Goal: Task Accomplishment & Management: Manage account settings

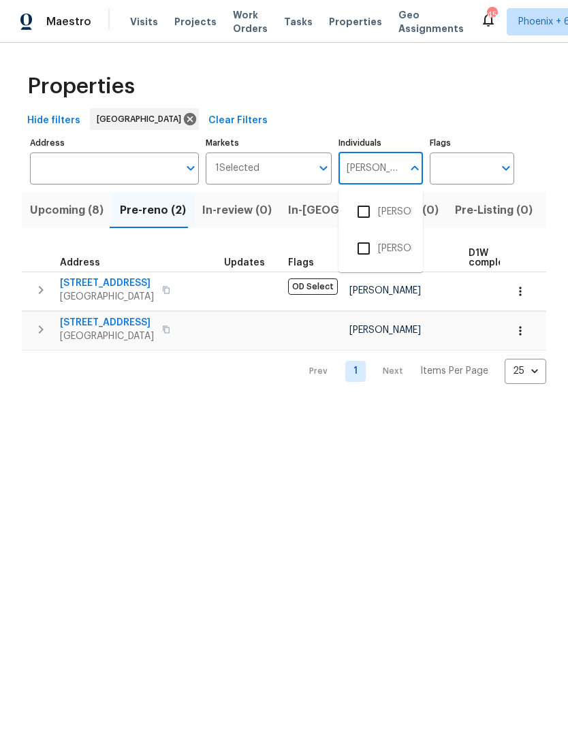
click at [359, 215] on input "checkbox" at bounding box center [363, 211] width 29 height 29
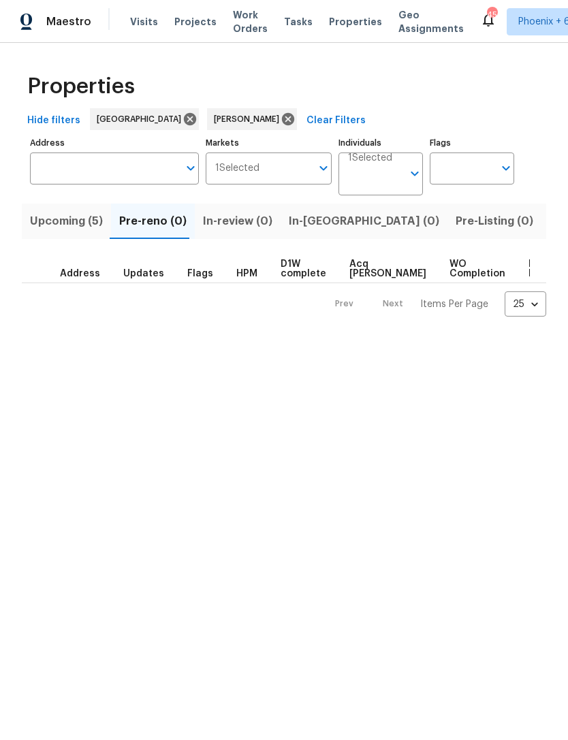
click at [549, 226] on span "Listed (12)" at bounding box center [577, 221] width 56 height 19
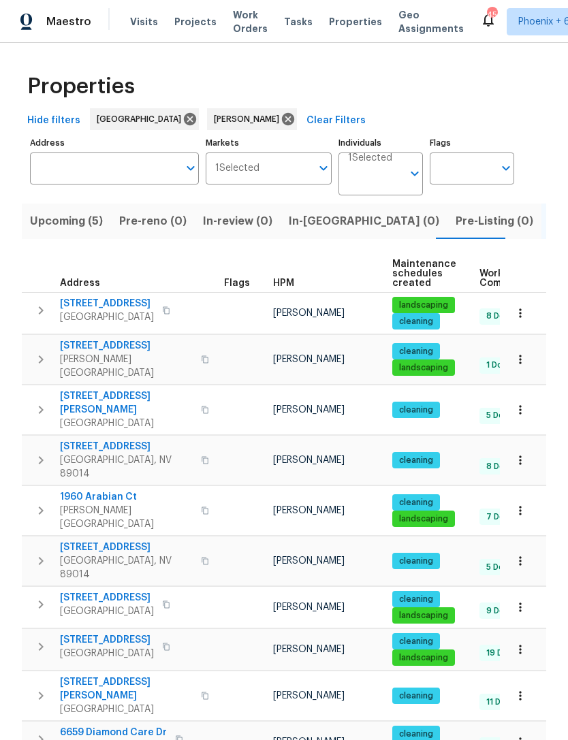
click at [47, 451] on button "button" at bounding box center [40, 460] width 27 height 41
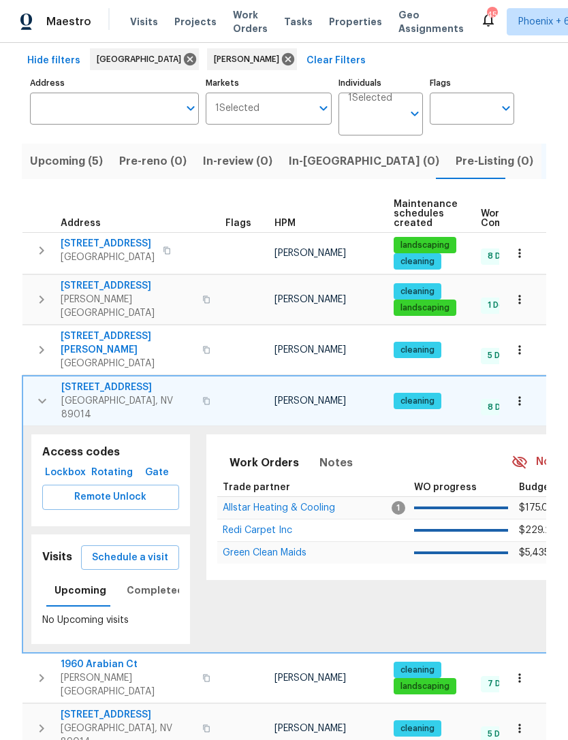
scroll to position [67, 0]
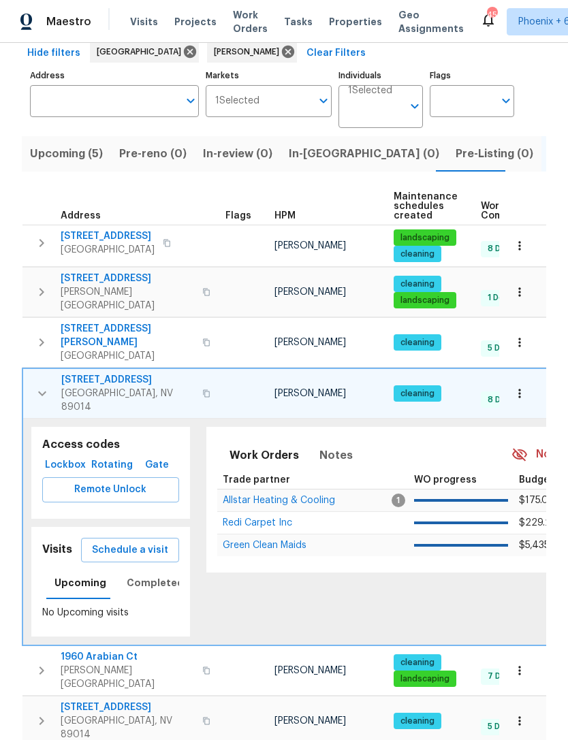
click at [37, 385] on icon "button" at bounding box center [42, 393] width 16 height 16
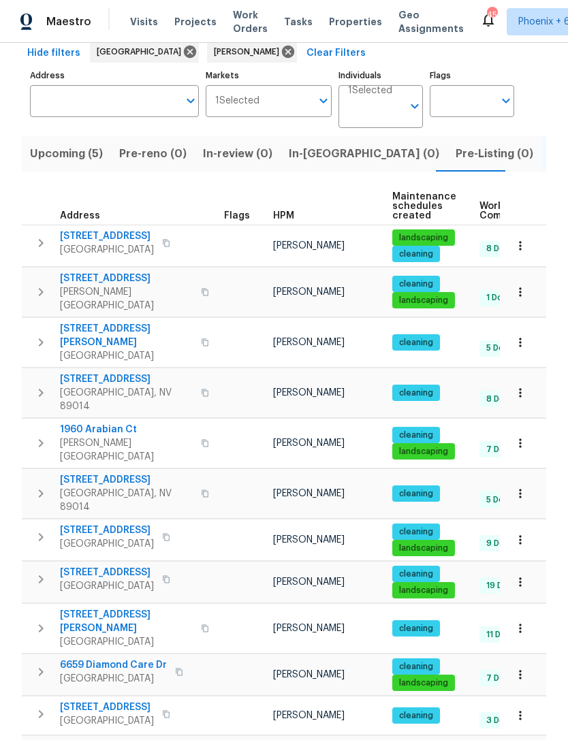
click at [83, 372] on span "1575 W Warm Springs Rd Unit 1111" at bounding box center [126, 379] width 133 height 14
click at [89, 423] on span "1960 Arabian Ct" at bounding box center [126, 430] width 133 height 14
click at [117, 278] on span "3499 Brezine Ave" at bounding box center [126, 279] width 133 height 14
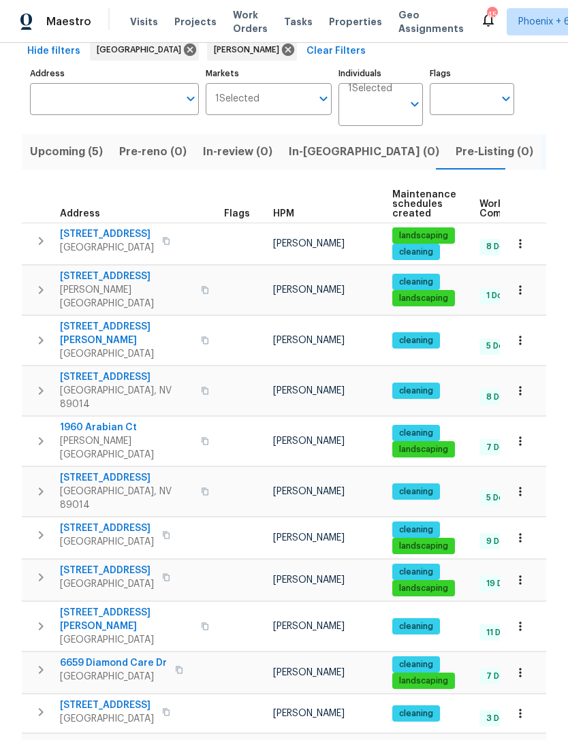
scroll to position [68, 0]
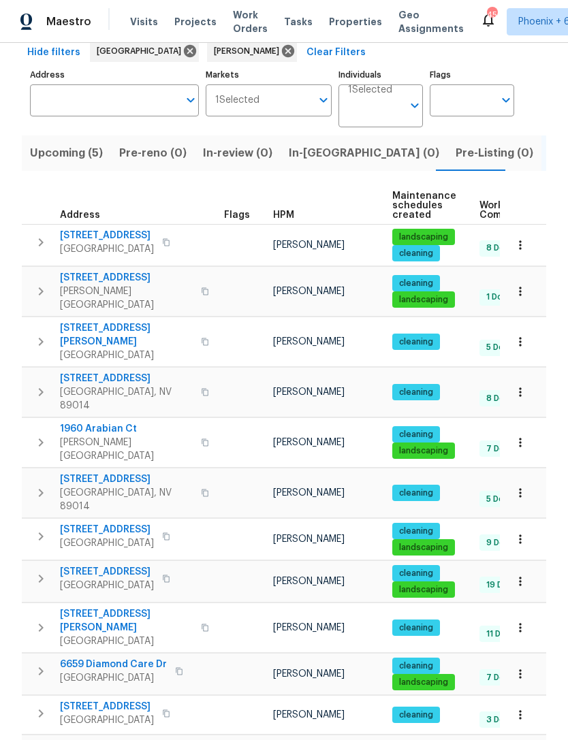
click at [122, 472] on span "2386 Pickwick Dr" at bounding box center [126, 479] width 133 height 14
click at [97, 159] on span "Upcoming (5)" at bounding box center [66, 153] width 73 height 19
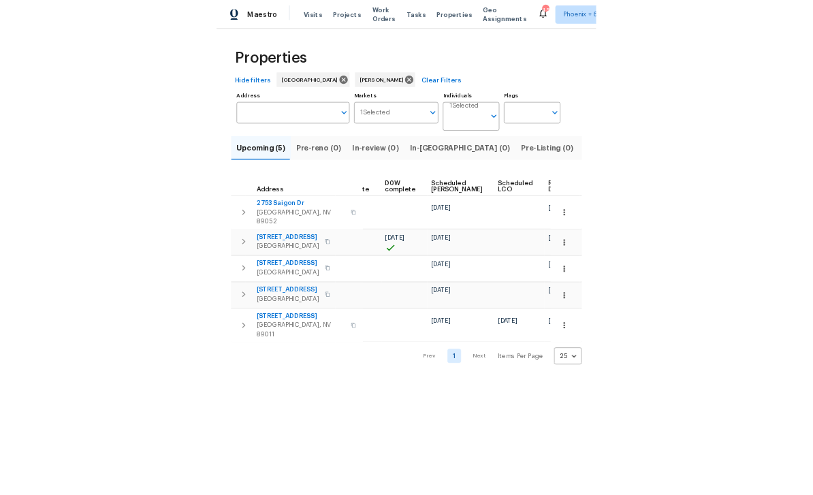
scroll to position [0, 342]
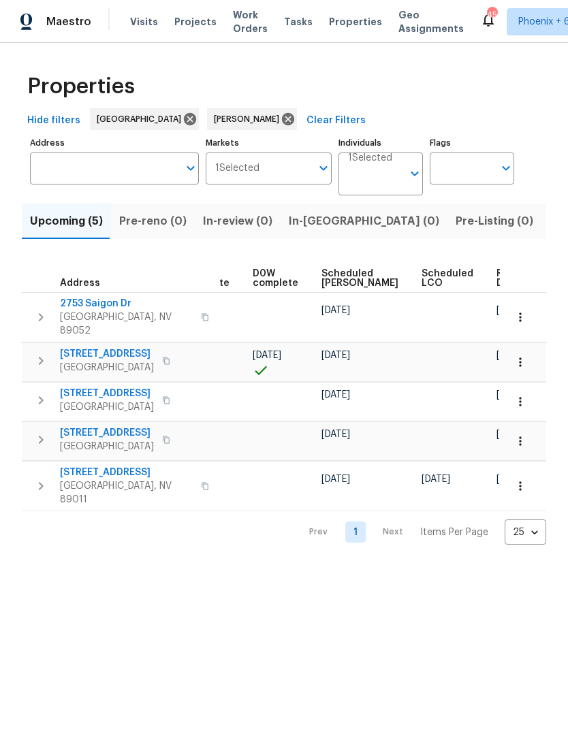
click at [496, 278] on span "Ready Date" at bounding box center [511, 278] width 30 height 19
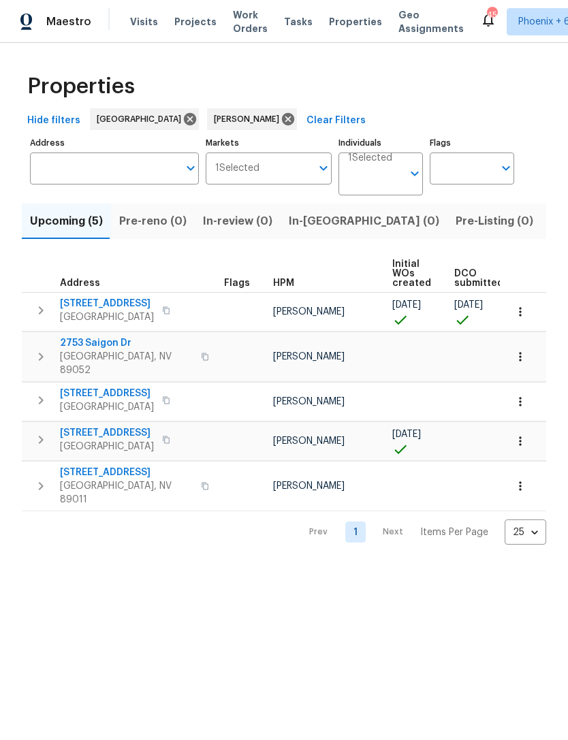
click at [371, 186] on body "Maestro Visits Projects Work Orders Tasks Properties Geo Assignments 45 Phoenix…" at bounding box center [284, 283] width 568 height 566
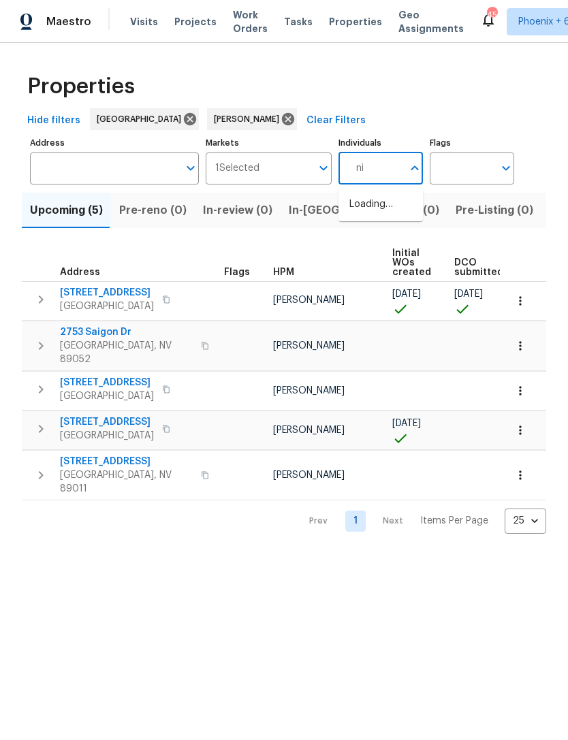
type input "n"
type input "ana ortiz"
click at [366, 221] on input "checkbox" at bounding box center [363, 211] width 29 height 29
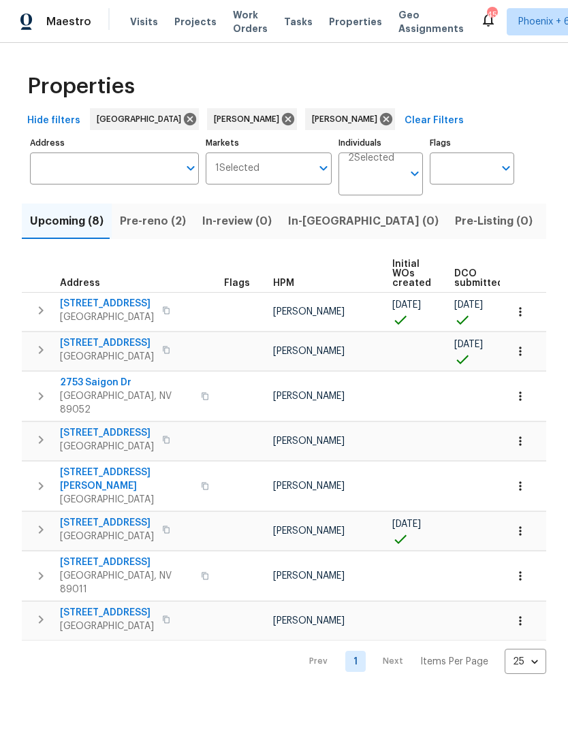
click at [163, 228] on span "Pre-reno (2)" at bounding box center [153, 221] width 66 height 19
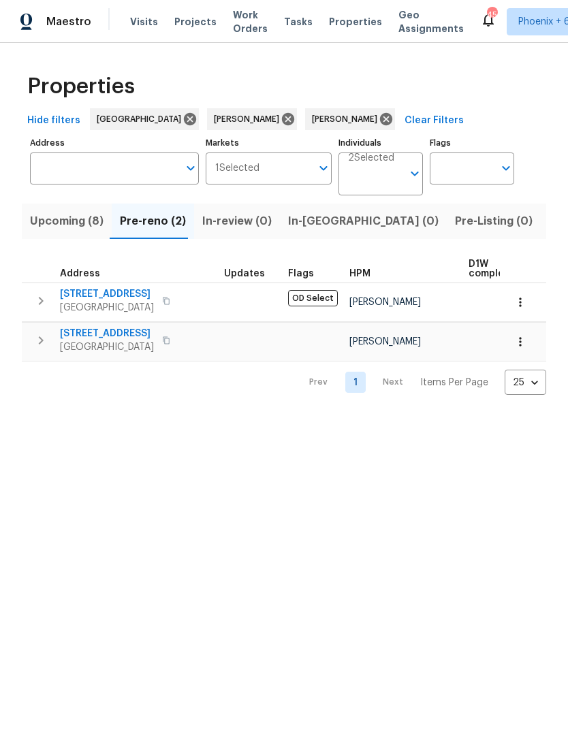
click at [524, 345] on icon "button" at bounding box center [520, 342] width 14 height 14
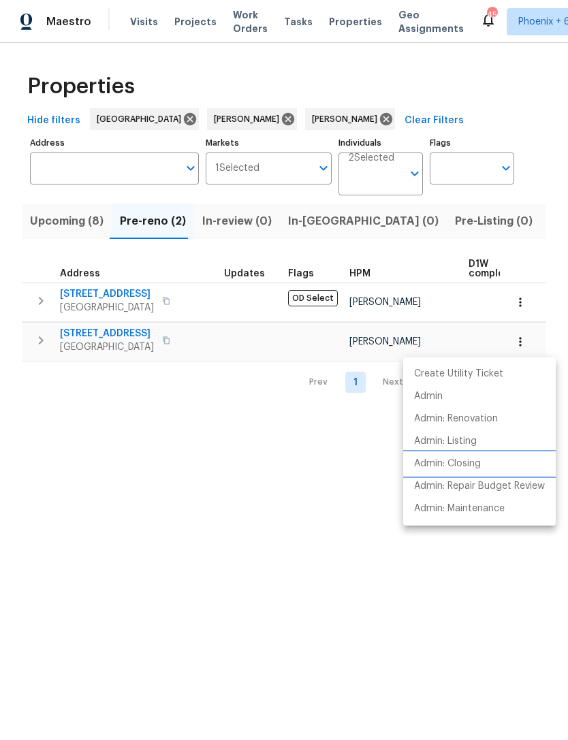
click at [477, 466] on p "Admin: Closing" at bounding box center [447, 464] width 67 height 14
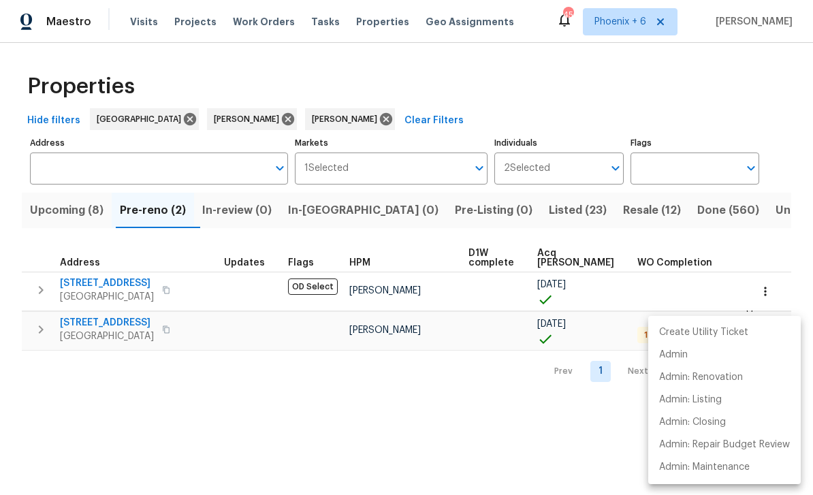
click at [567, 152] on div at bounding box center [406, 247] width 813 height 495
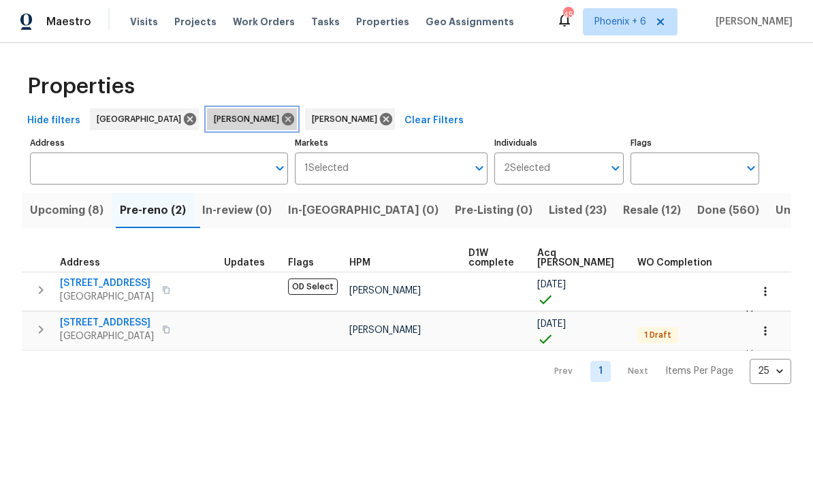
click at [282, 118] on icon at bounding box center [288, 119] width 12 height 12
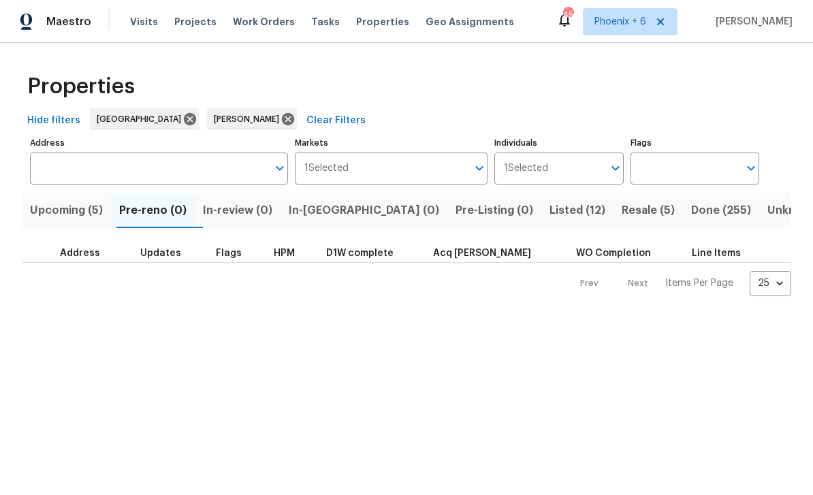
click at [91, 217] on span "Upcoming (5)" at bounding box center [66, 210] width 73 height 19
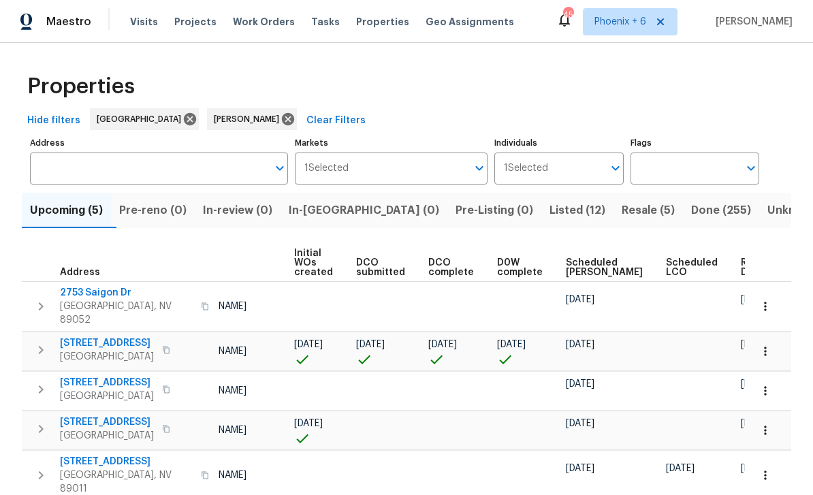
scroll to position [0, 97]
click at [567, 264] on span "Ready Date" at bounding box center [756, 267] width 30 height 19
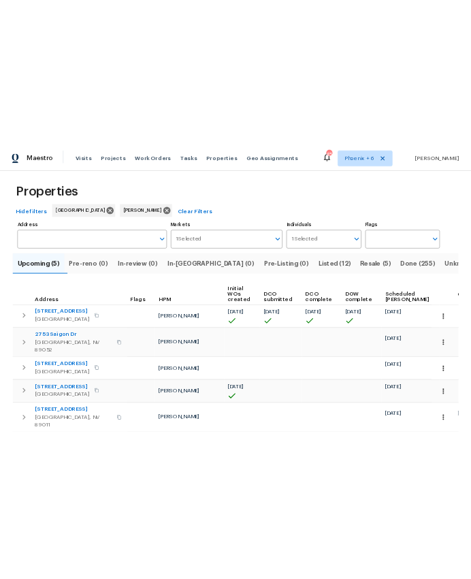
scroll to position [7, 0]
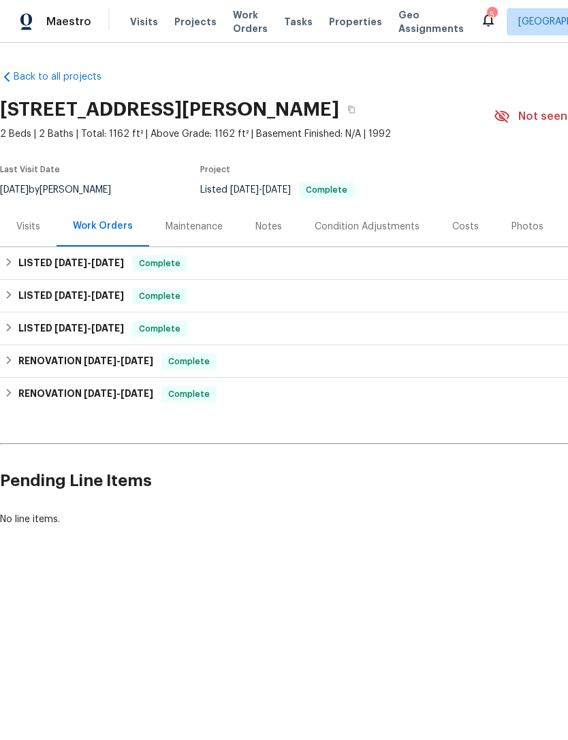
click at [31, 233] on div "Visits" at bounding box center [28, 227] width 24 height 14
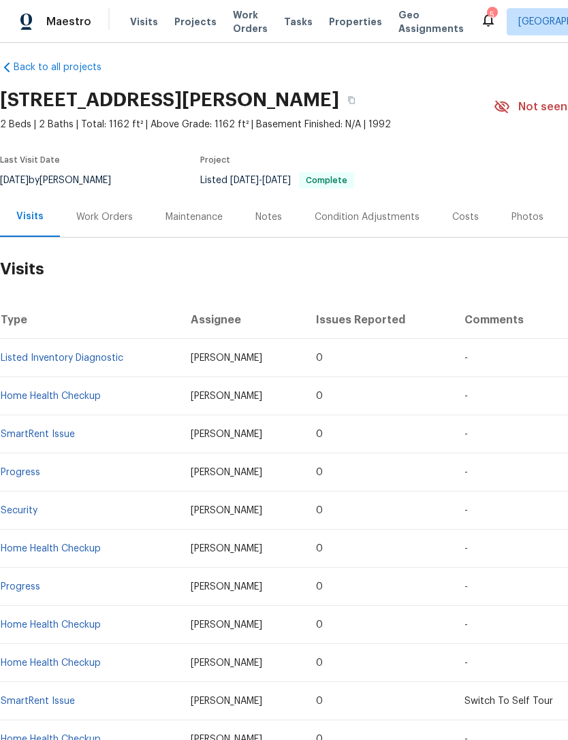
scroll to position [10, 0]
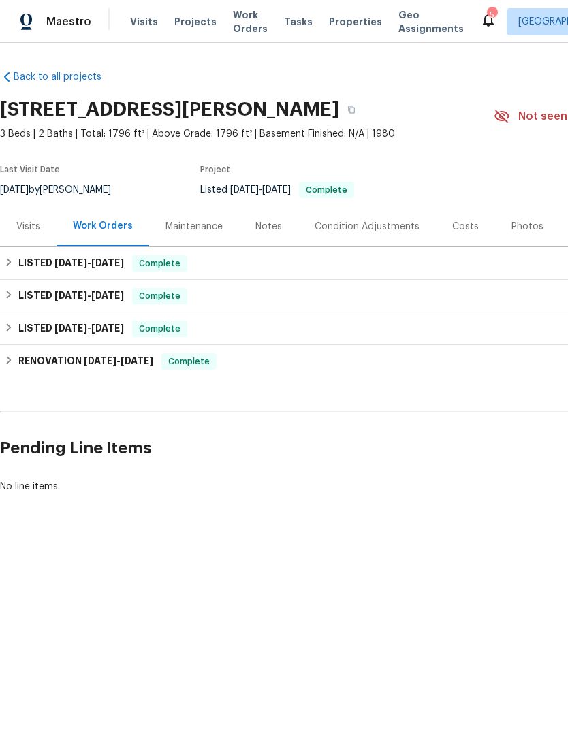
click at [34, 221] on div "Visits" at bounding box center [28, 227] width 24 height 14
